Goal: Information Seeking & Learning: Check status

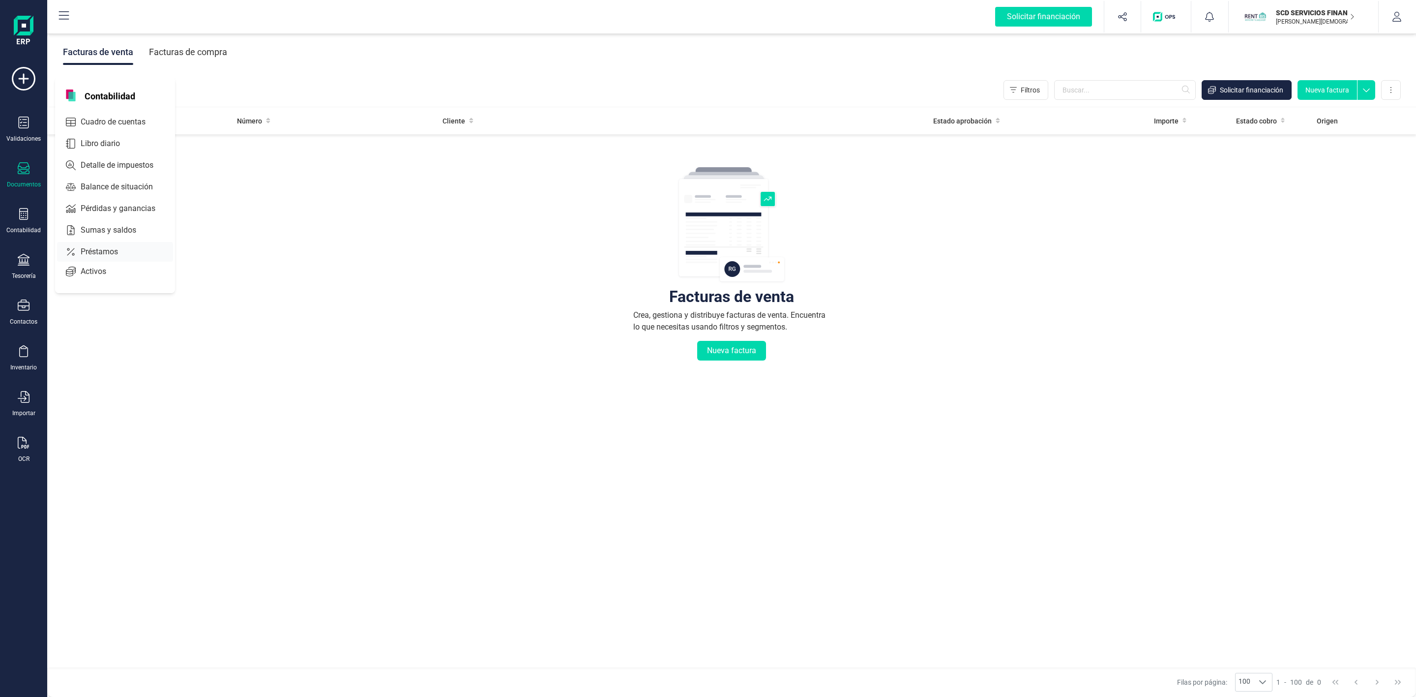
click at [96, 257] on span "Préstamos" at bounding box center [106, 252] width 59 height 12
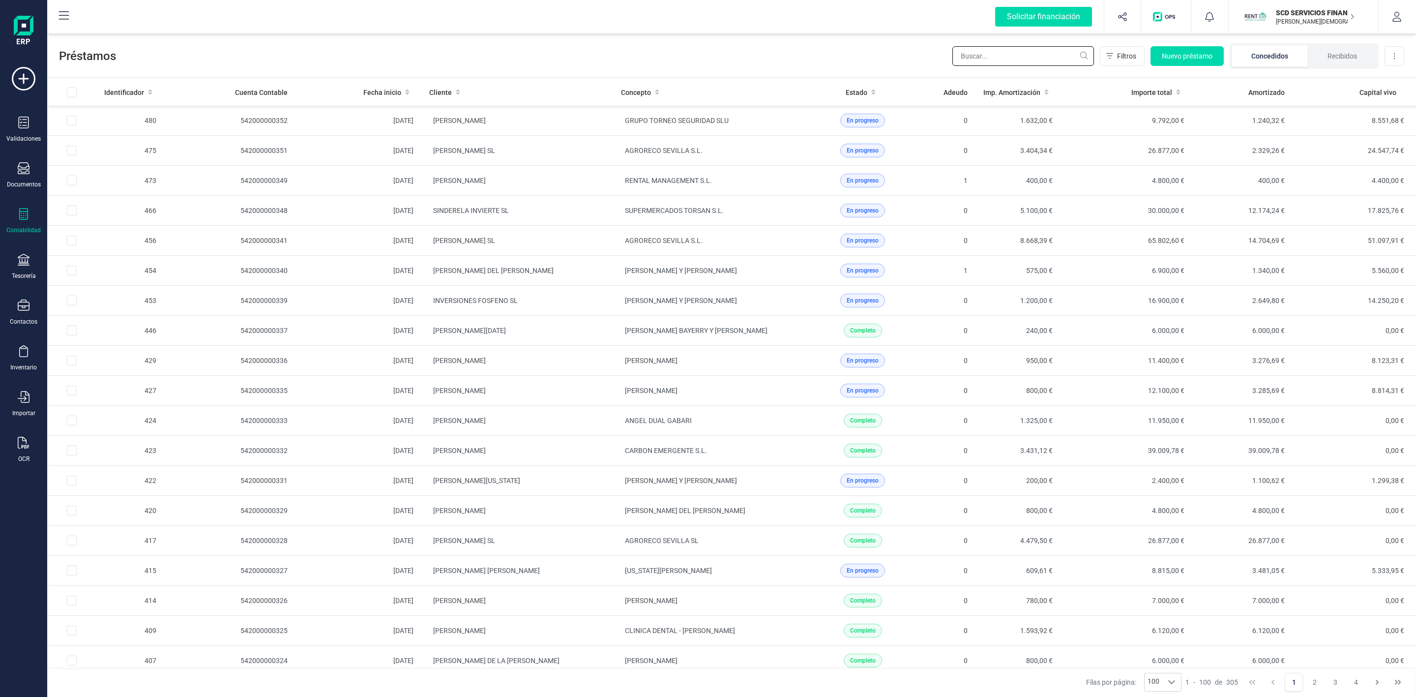
click at [987, 53] on input "text" at bounding box center [1023, 56] width 142 height 20
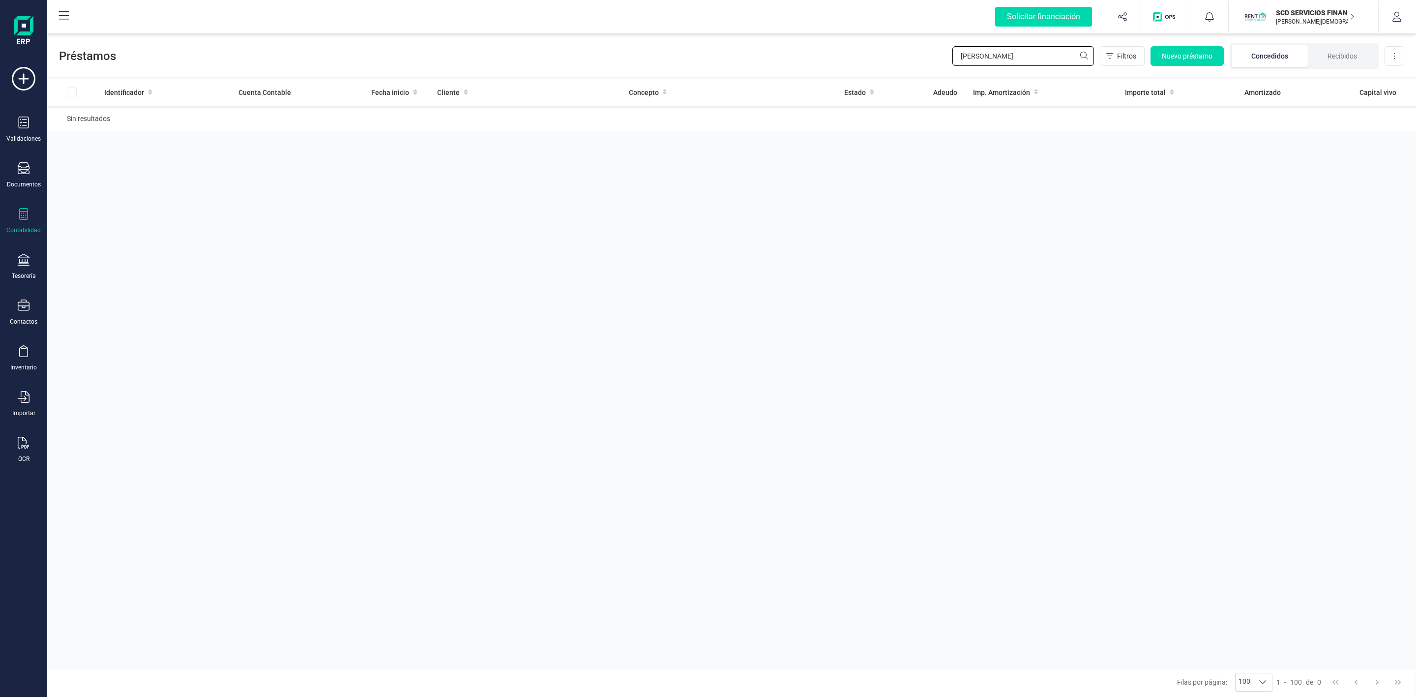
click at [1013, 62] on input "[PERSON_NAME]" at bounding box center [1023, 56] width 142 height 20
click at [1265, 62] on li "Concedidos" at bounding box center [1270, 56] width 76 height 22
drag, startPoint x: 995, startPoint y: 51, endPoint x: 990, endPoint y: 55, distance: 5.9
click at [990, 55] on input "benjmam" at bounding box center [1023, 56] width 142 height 20
drag, startPoint x: 972, startPoint y: 58, endPoint x: 992, endPoint y: 55, distance: 19.8
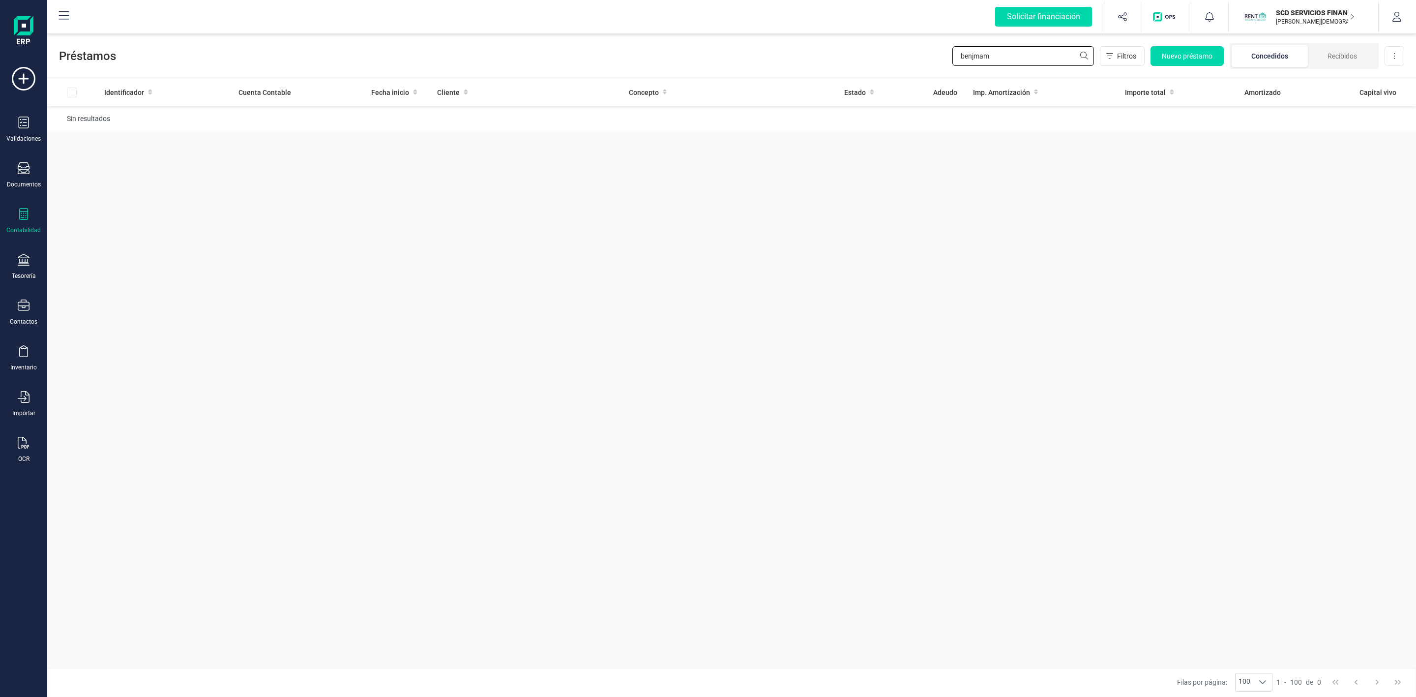
click at [974, 57] on input "benjmam" at bounding box center [1023, 56] width 142 height 20
type input "benja"
click at [577, 119] on td "[PERSON_NAME]" at bounding box center [517, 121] width 192 height 30
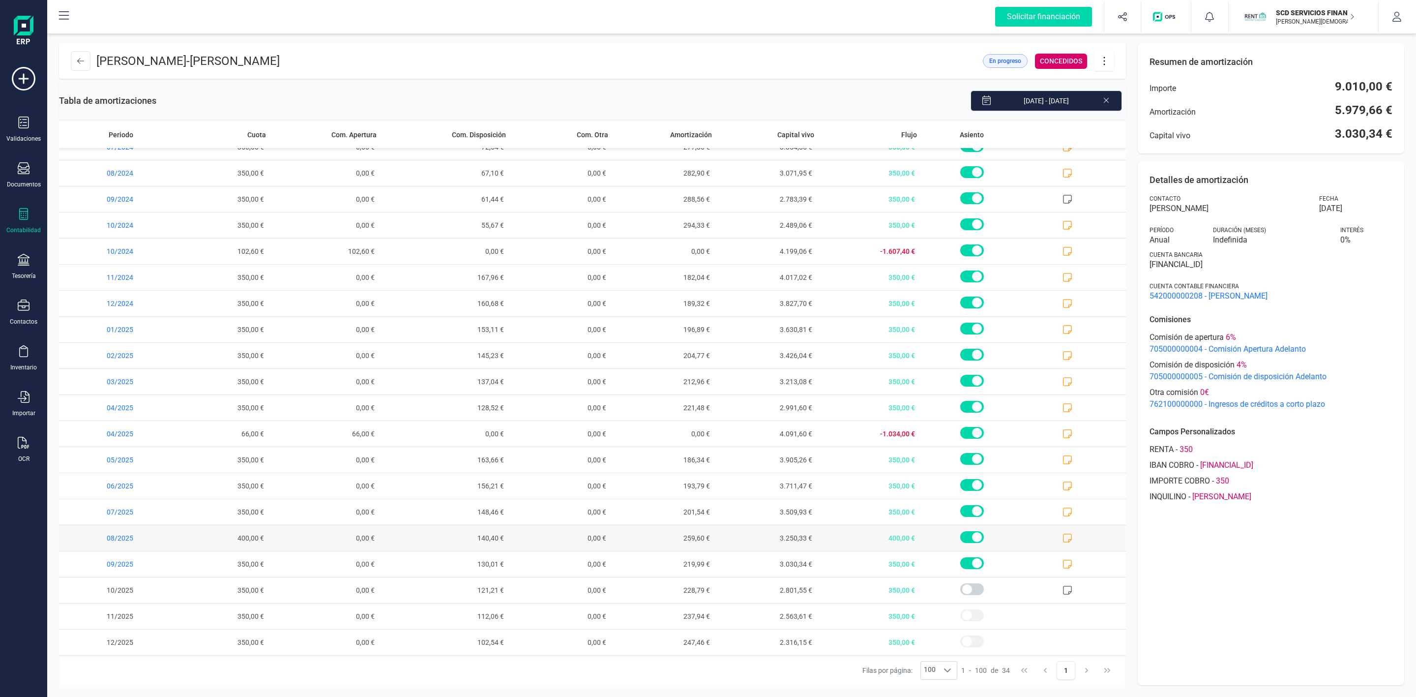
scroll to position [386, 0]
click at [77, 61] on icon at bounding box center [80, 61] width 7 height 8
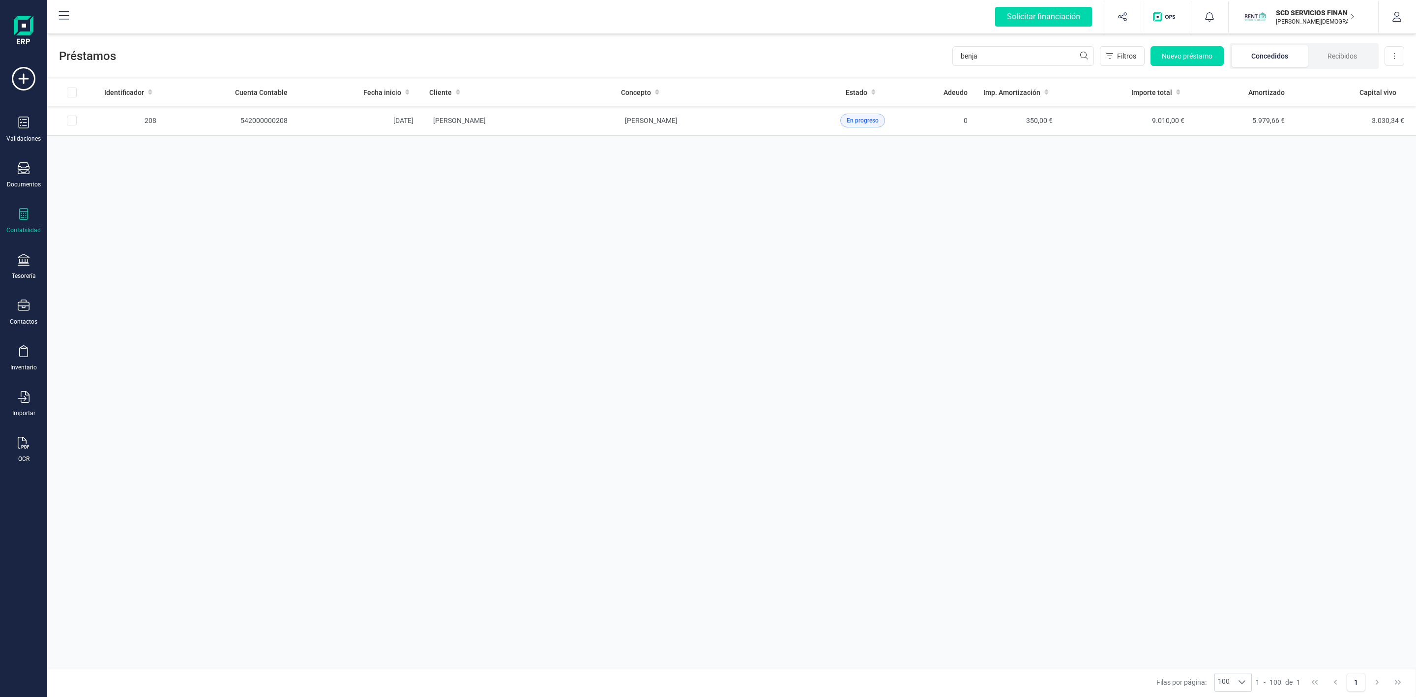
click at [890, 67] on div "Préstamos benja Filtros Nuevo préstamo Concedidos Recibidos Descargar Excel" at bounding box center [731, 53] width 1369 height 45
click at [994, 55] on input "benja" at bounding box center [1023, 56] width 142 height 20
type input "b"
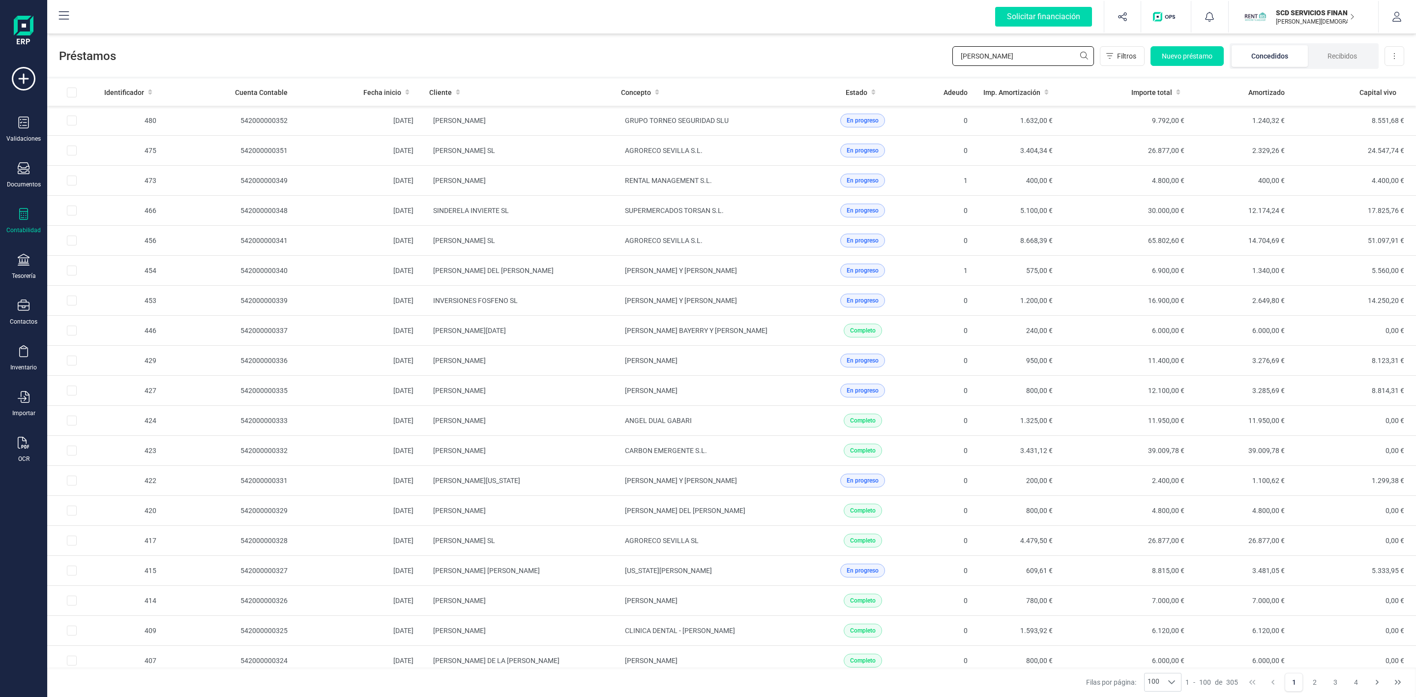
type input "[PERSON_NAME]"
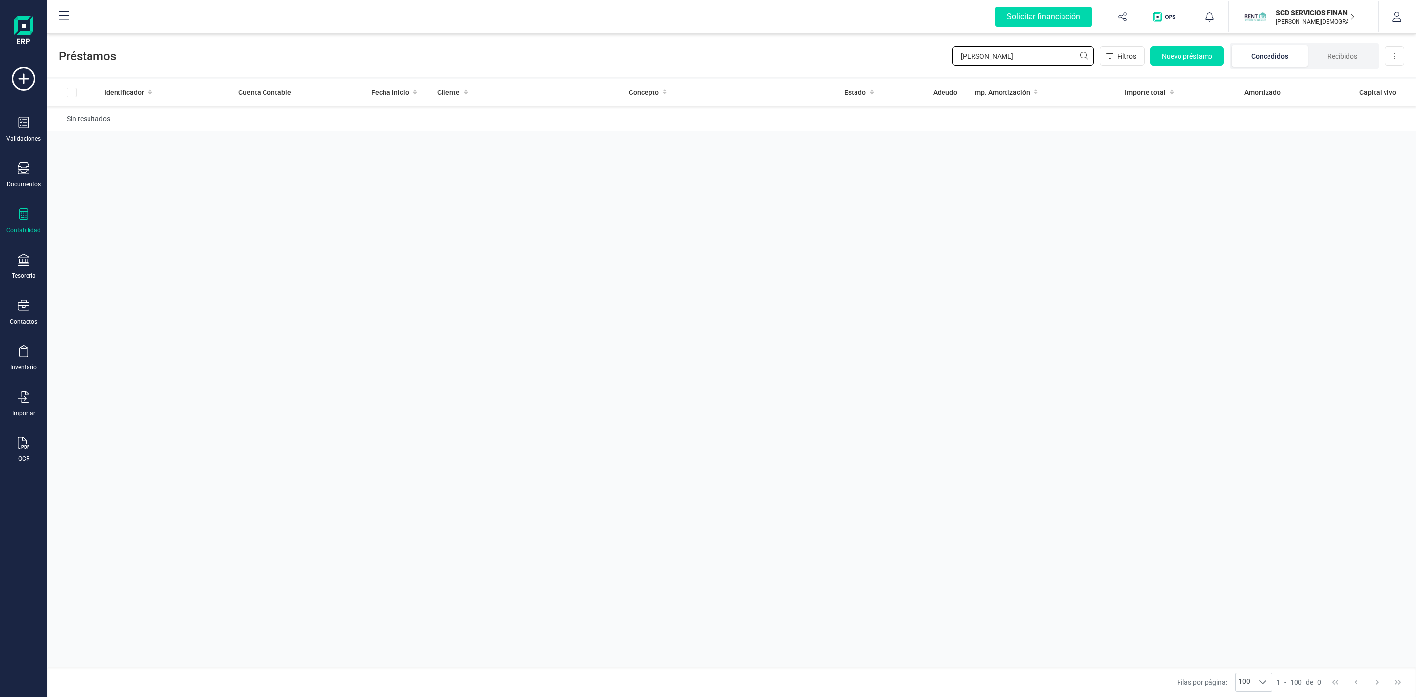
click at [865, 57] on div "Préstamos [PERSON_NAME] cu Filtros Nuevo préstamo Concedidos Recibidos Descarga…" at bounding box center [731, 53] width 1369 height 45
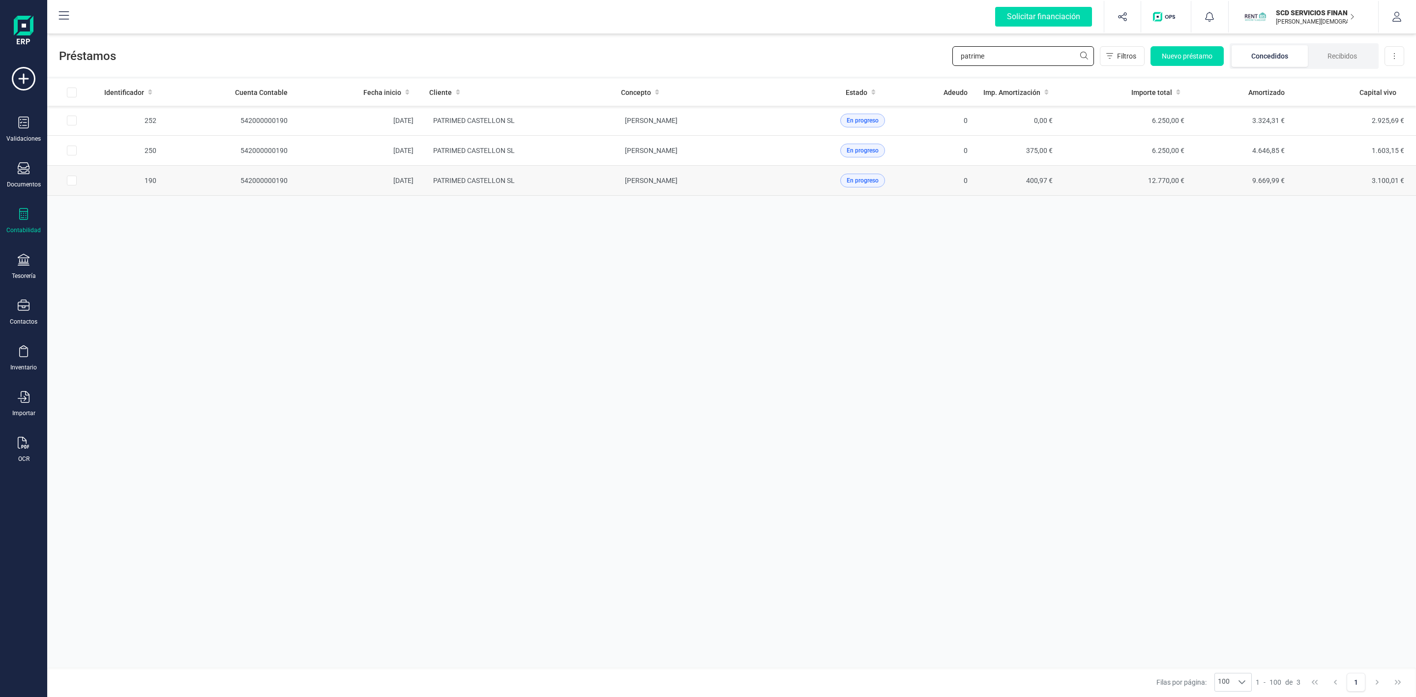
type input "patrime"
click at [593, 192] on td "PATRIMED CASTELLON SL" at bounding box center [517, 181] width 192 height 30
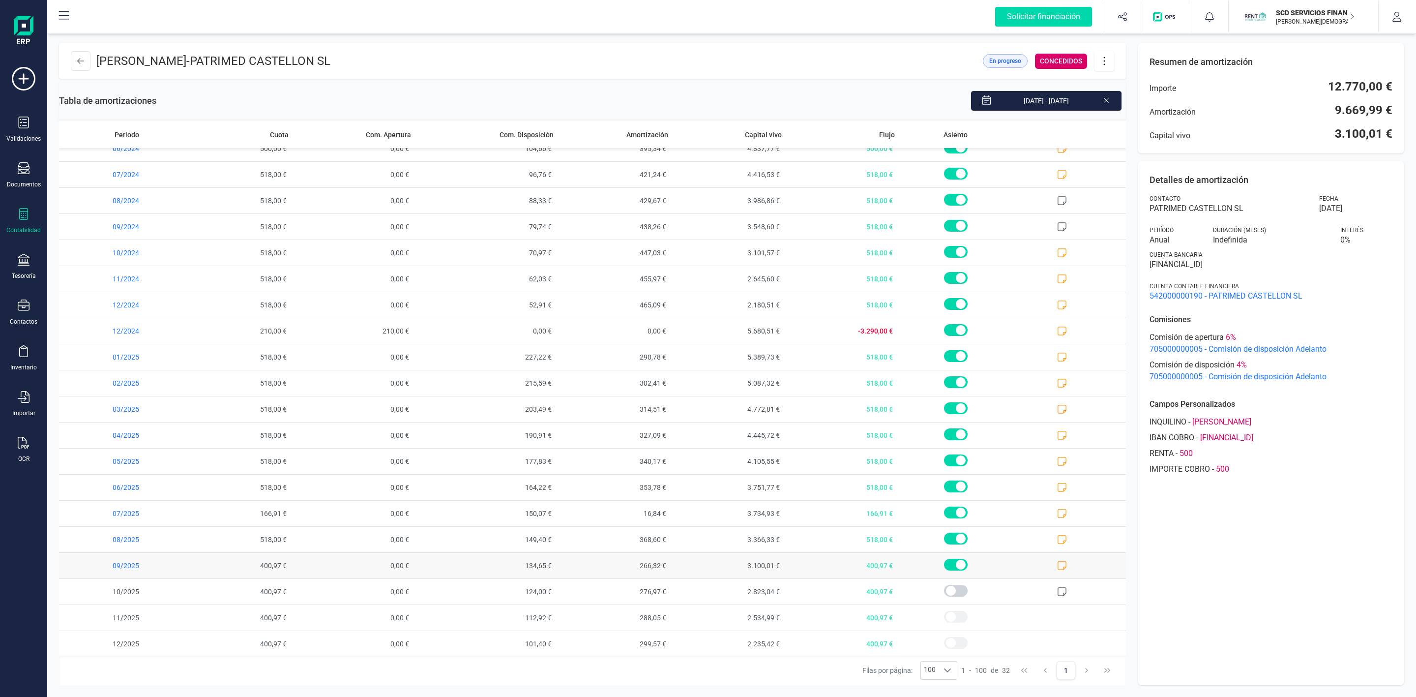
scroll to position [334, 0]
click at [1057, 566] on icon at bounding box center [1062, 564] width 10 height 10
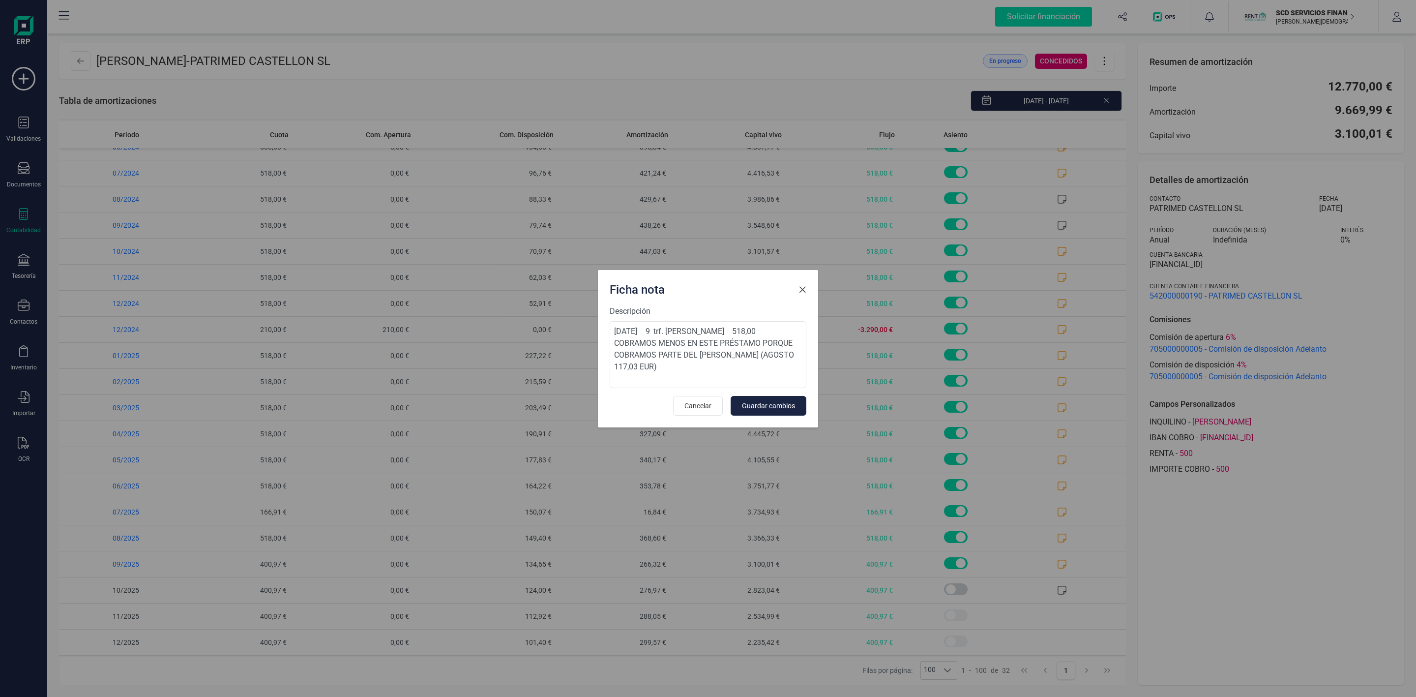
click at [800, 286] on span "Close" at bounding box center [803, 290] width 8 height 8
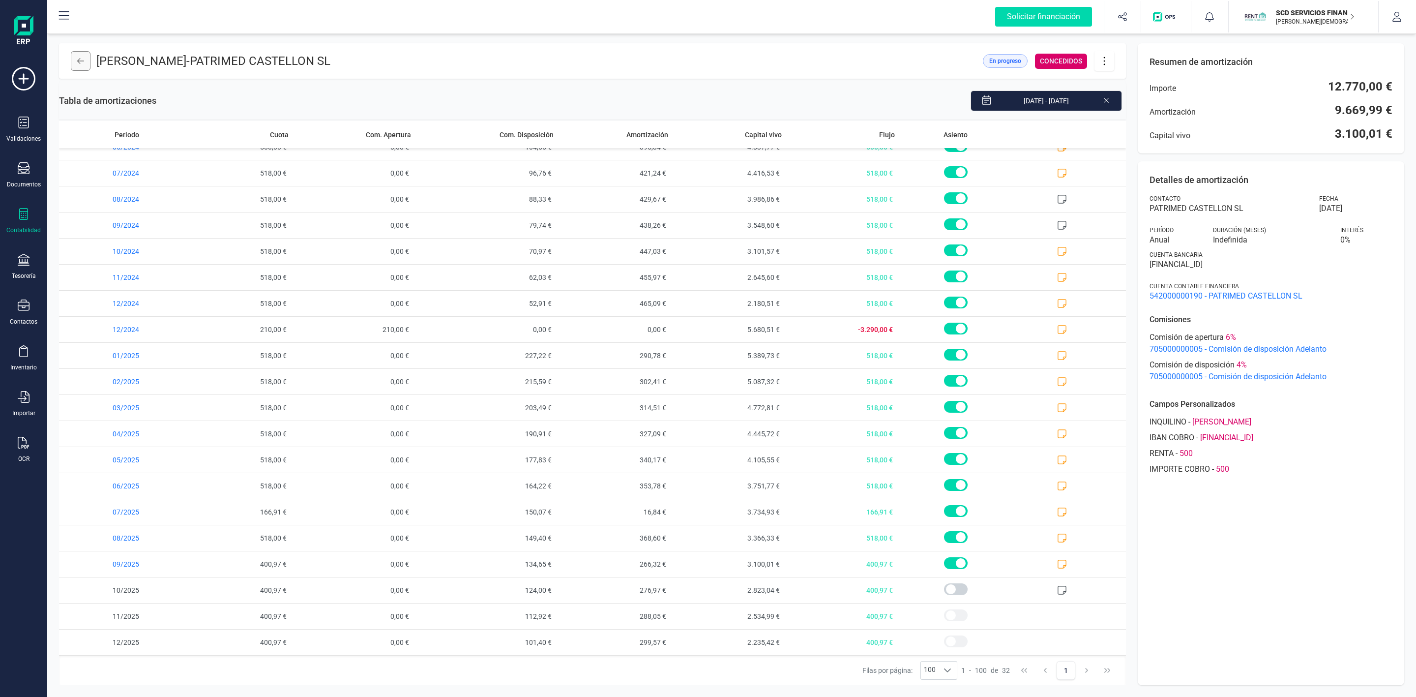
click at [81, 60] on icon at bounding box center [80, 61] width 7 height 8
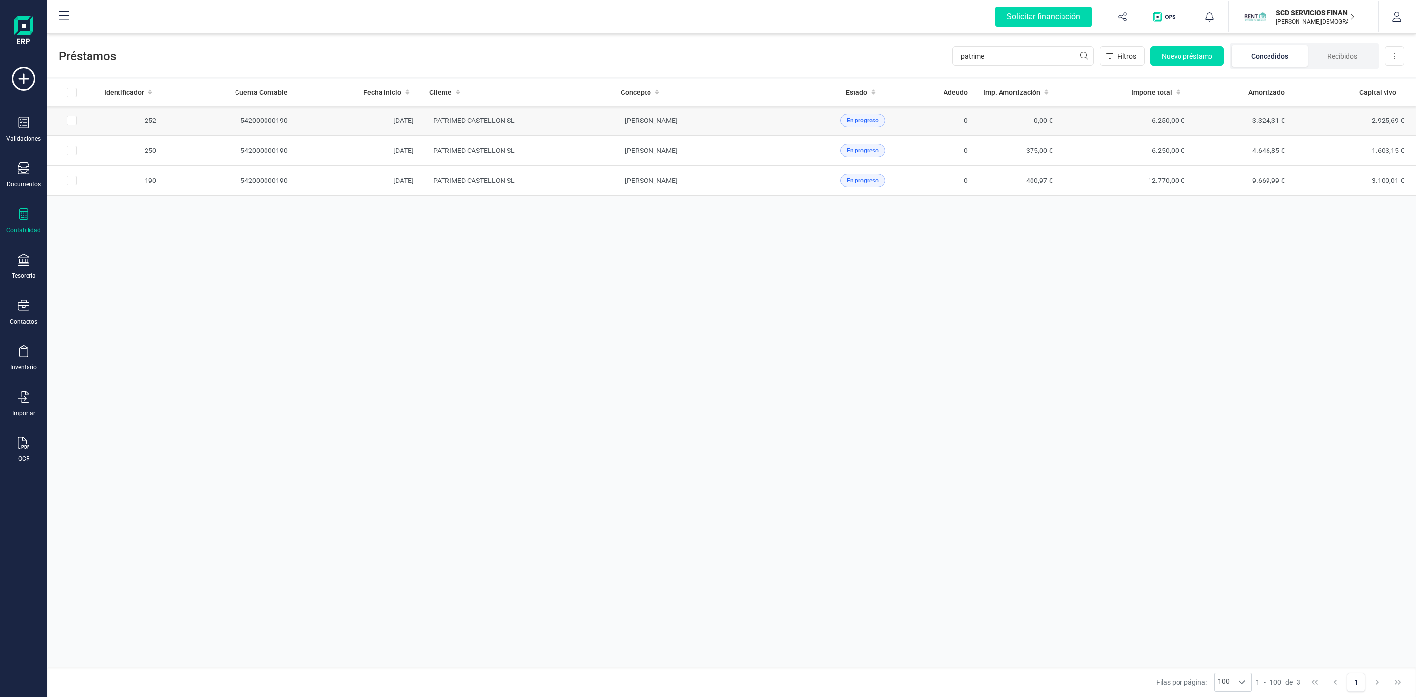
click at [761, 116] on td "[PERSON_NAME]" at bounding box center [709, 121] width 192 height 30
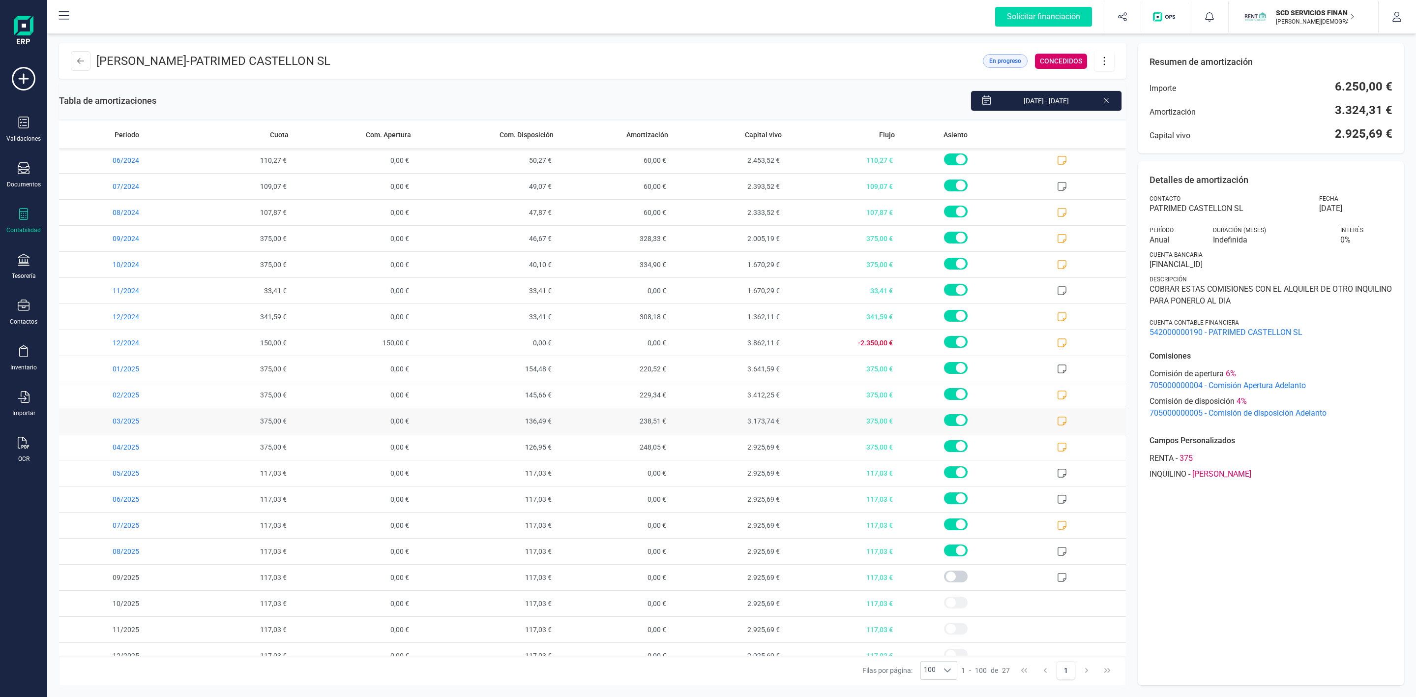
scroll to position [202, 0]
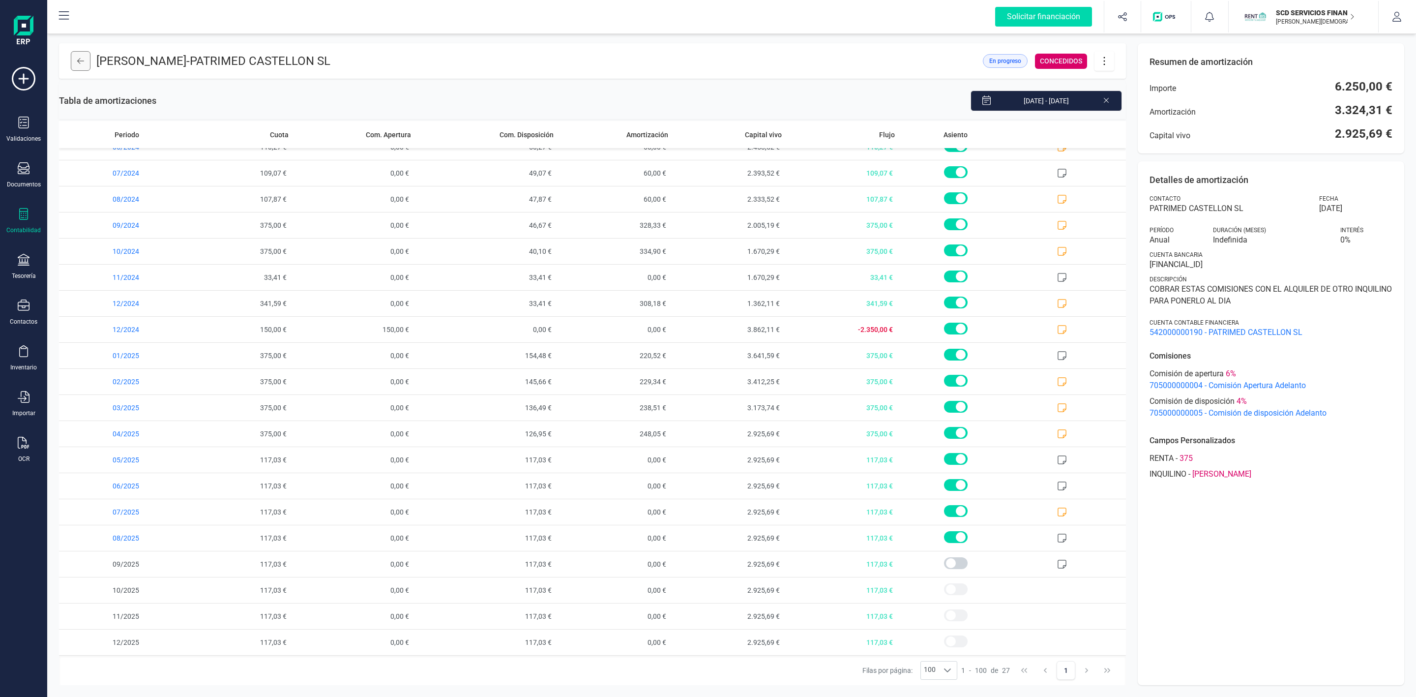
click at [83, 62] on icon at bounding box center [80, 61] width 7 height 8
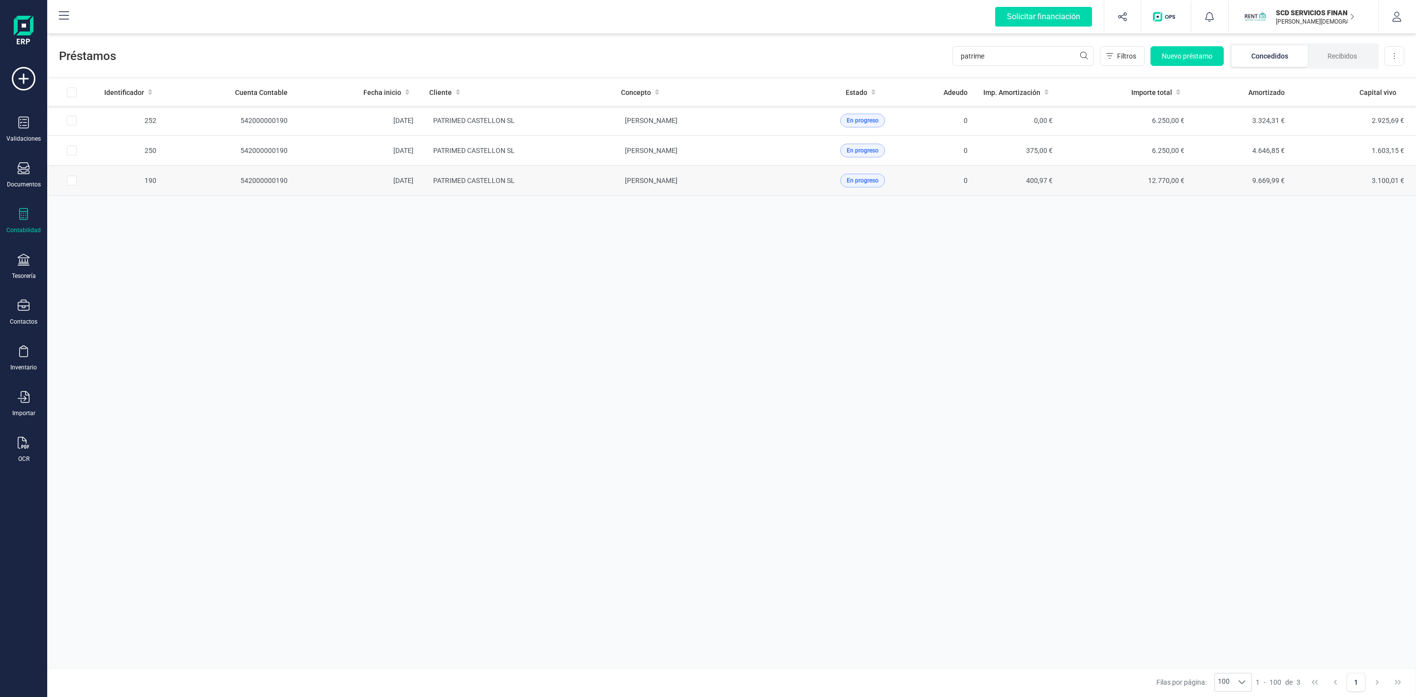
click at [606, 183] on td "PATRIMED CASTELLON SL" at bounding box center [517, 181] width 192 height 30
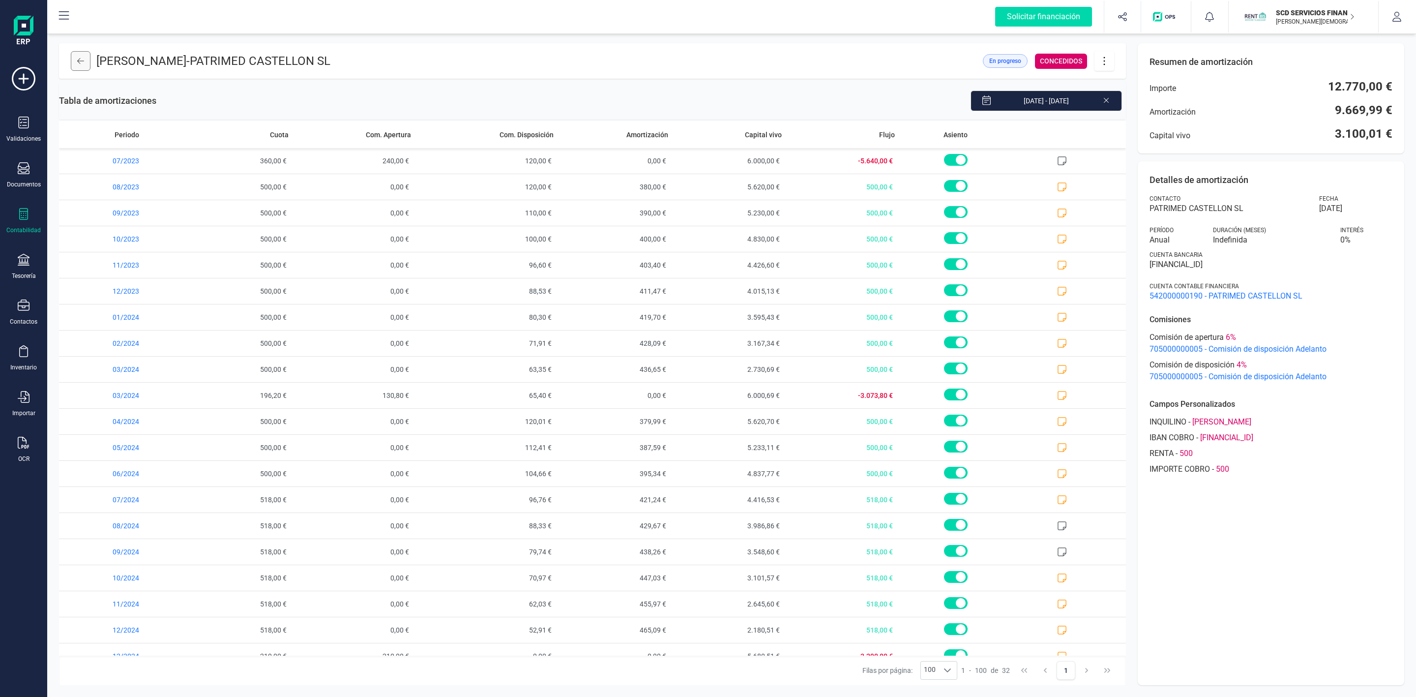
click at [76, 65] on button at bounding box center [81, 61] width 20 height 20
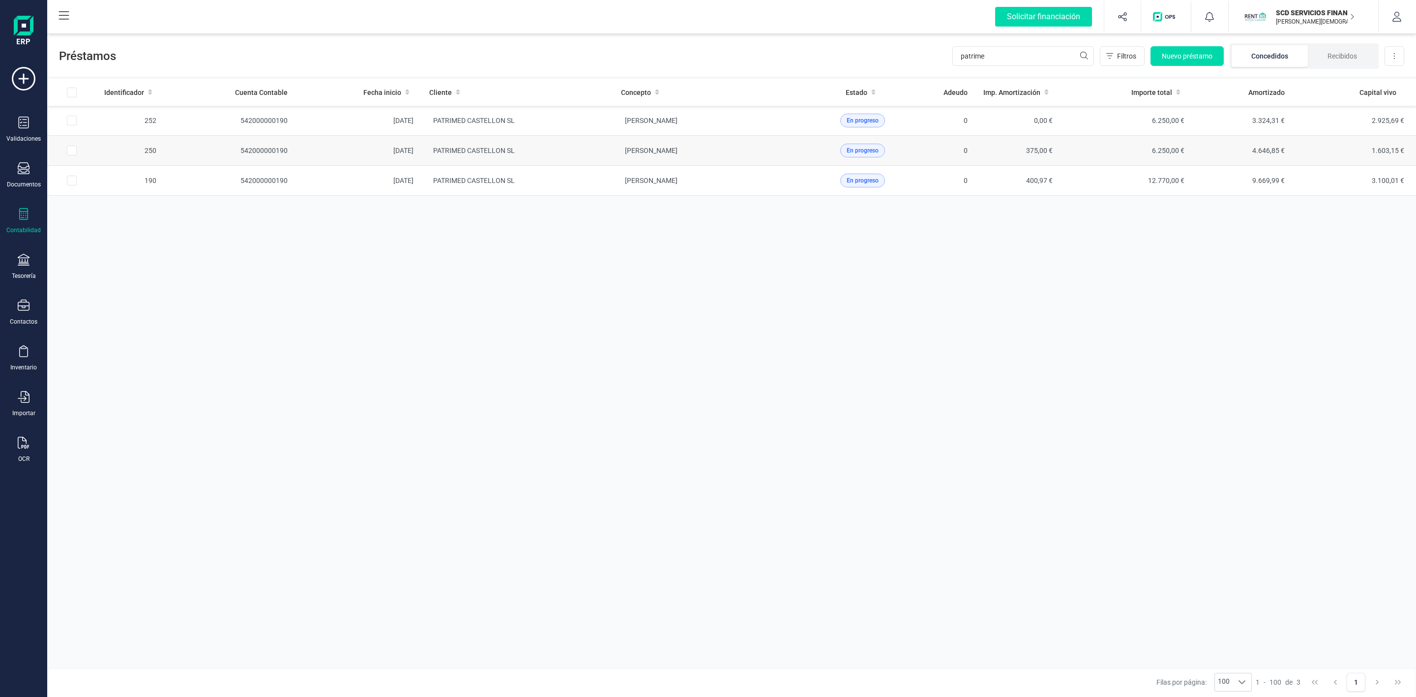
click at [613, 150] on td "[PERSON_NAME]" at bounding box center [709, 151] width 192 height 30
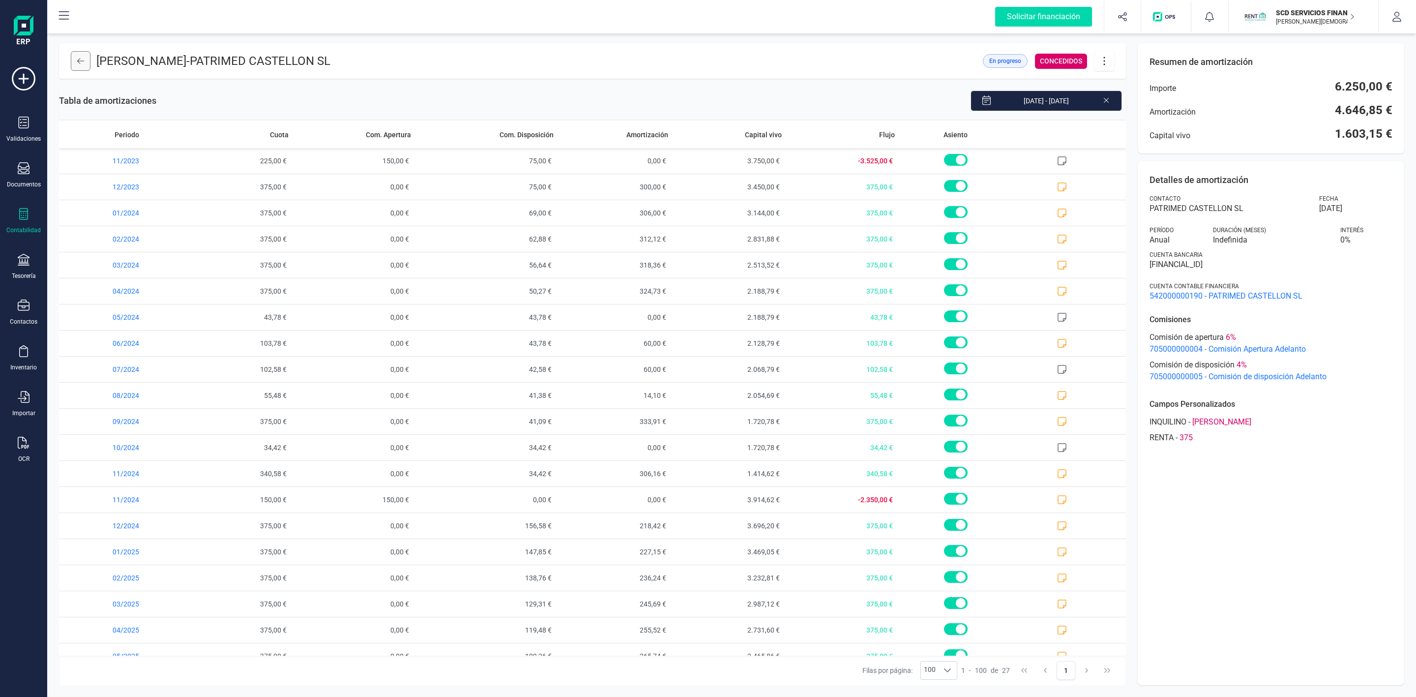
click at [77, 61] on icon at bounding box center [80, 61] width 7 height 6
